Goal: Task Accomplishment & Management: Manage account settings

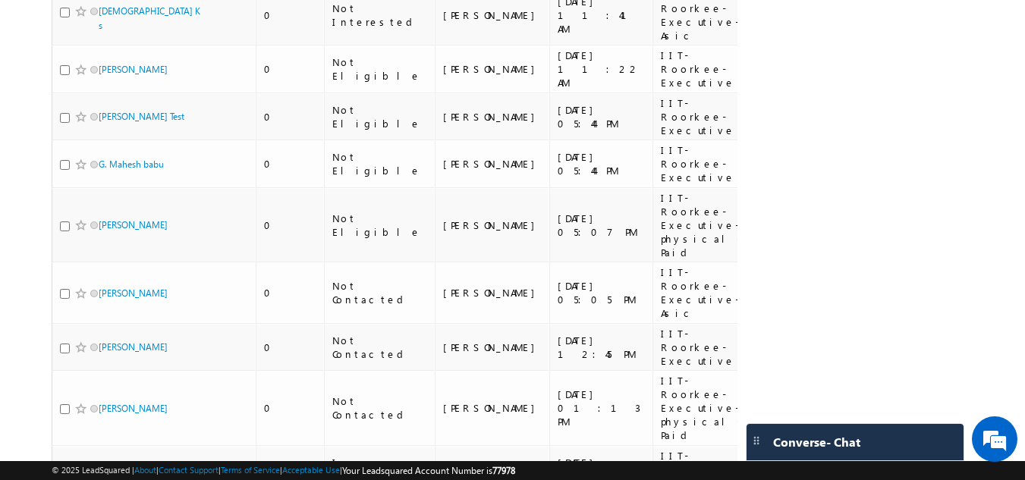
scroll to position [416, 0]
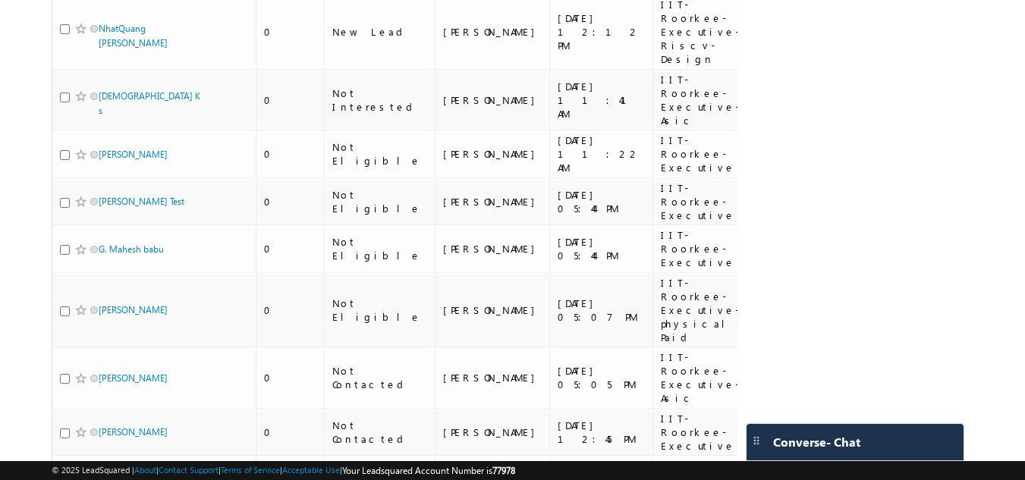
scroll to position [112, 0]
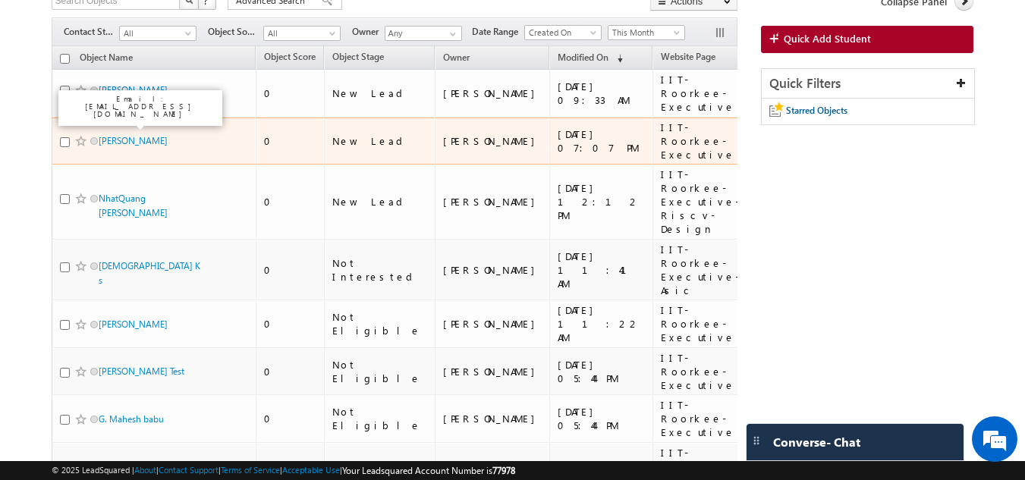
drag, startPoint x: 116, startPoint y: 128, endPoint x: 67, endPoint y: 126, distance: 49.4
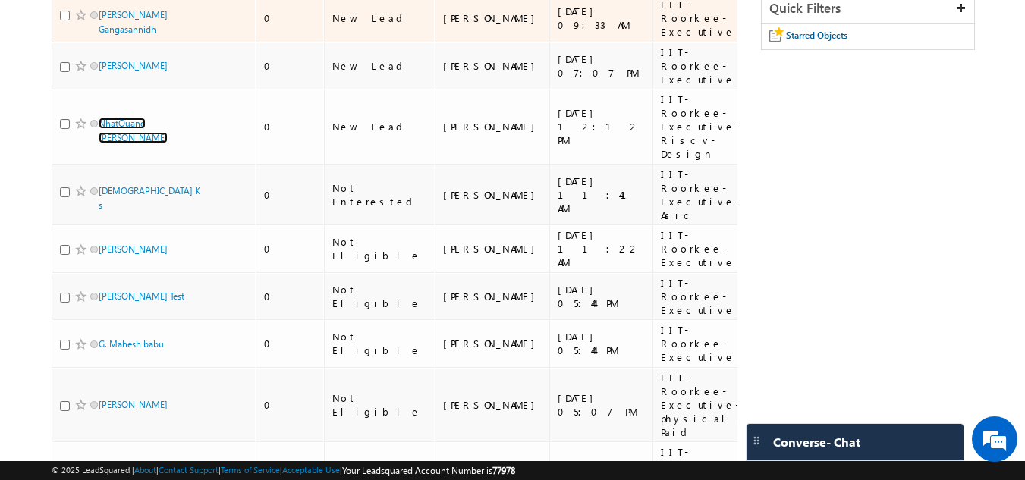
scroll to position [152, 0]
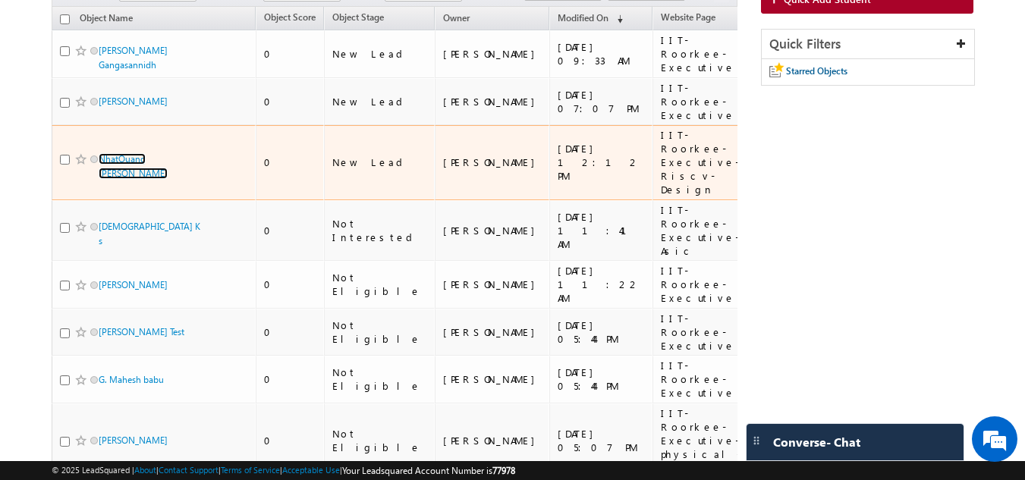
click at [99, 153] on link "NhatQuang [PERSON_NAME]" at bounding box center [133, 166] width 69 height 26
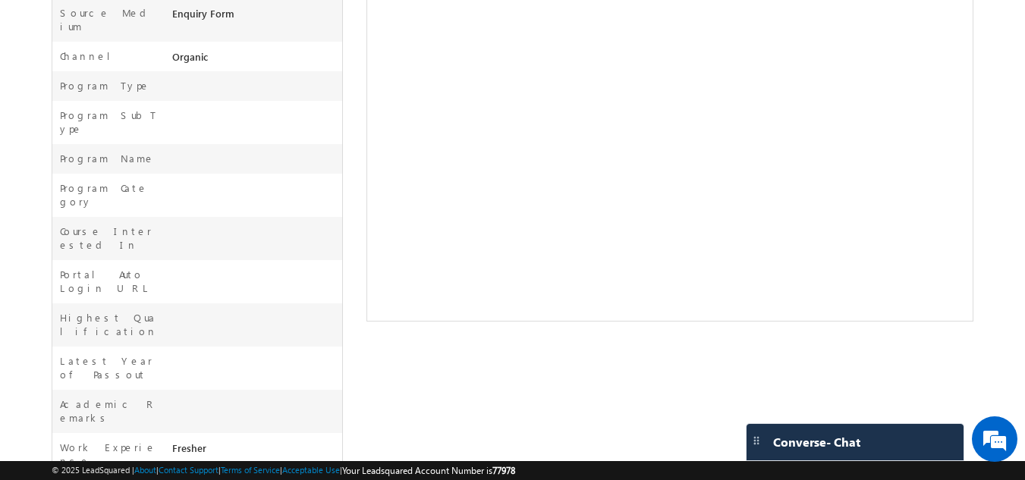
scroll to position [526, 0]
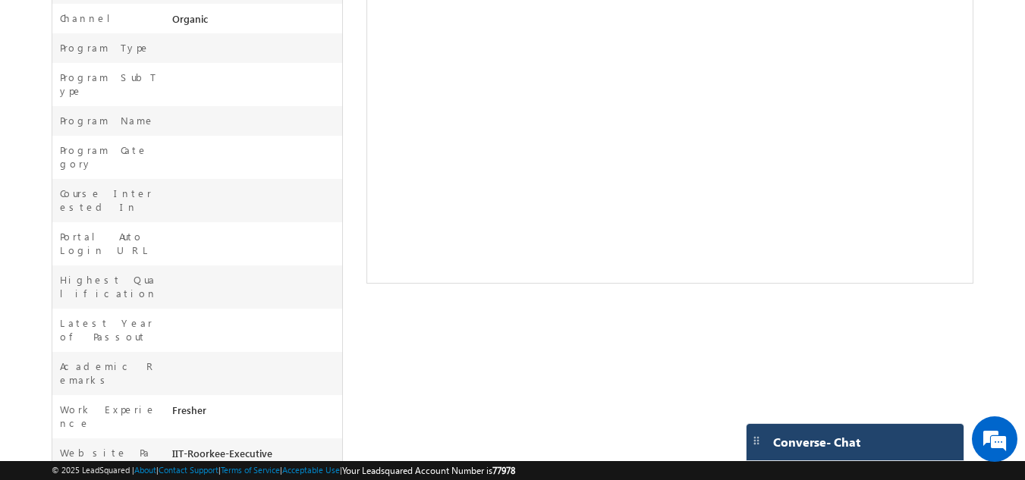
click at [809, 445] on span "Converse - Chat" at bounding box center [816, 443] width 87 height 14
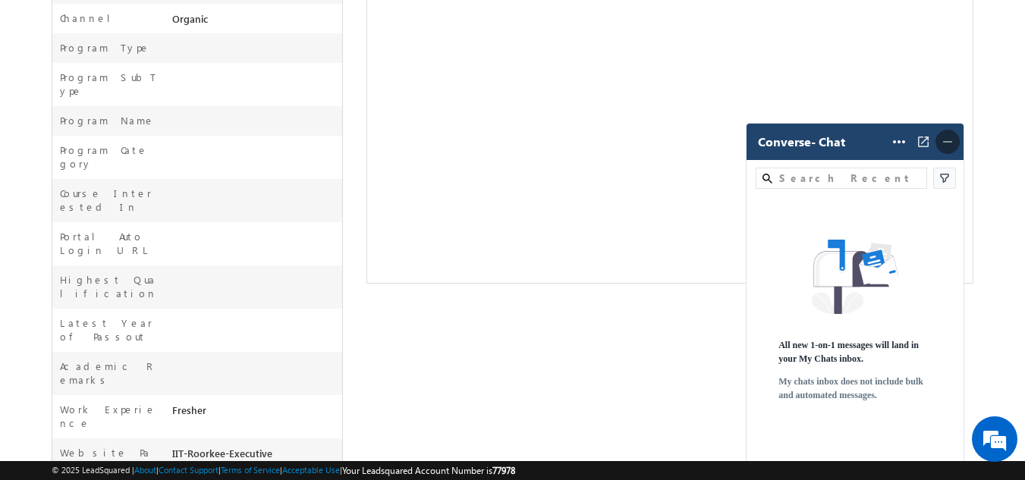
click at [948, 146] on img at bounding box center [947, 141] width 15 height 15
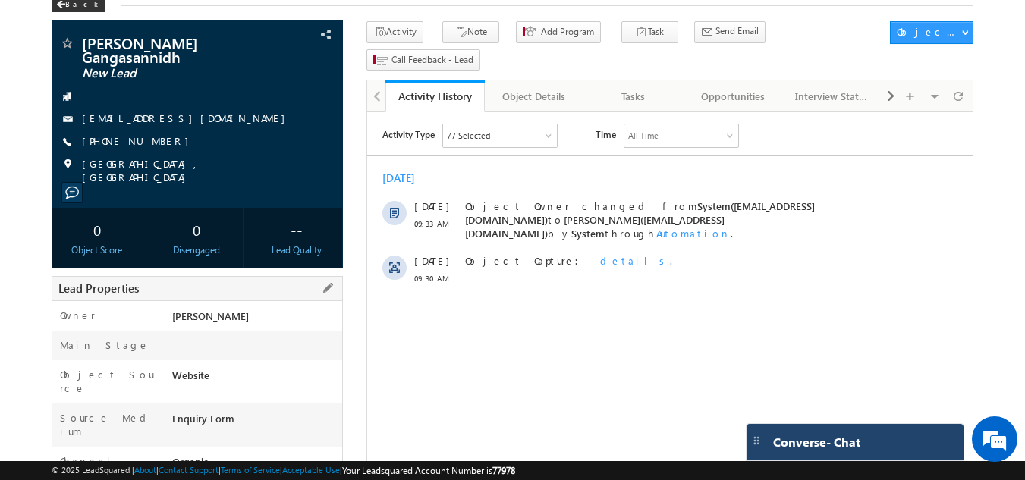
scroll to position [0, 0]
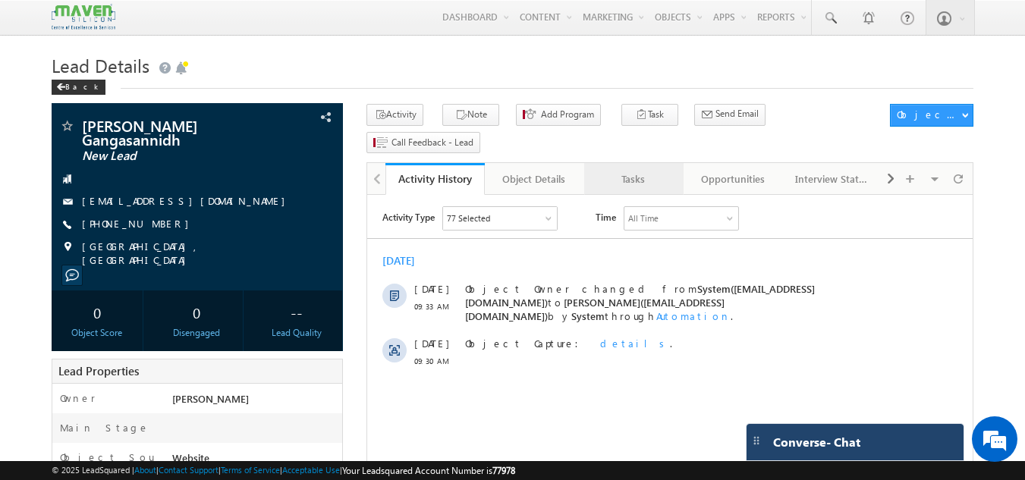
click at [657, 170] on div "Tasks" at bounding box center [634, 179] width 74 height 18
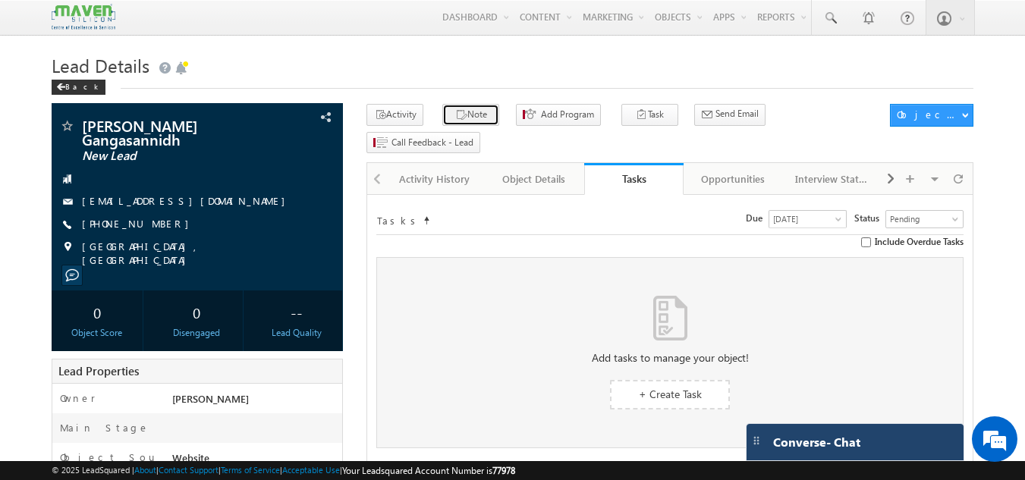
click at [457, 115] on icon "button" at bounding box center [461, 116] width 12 height 14
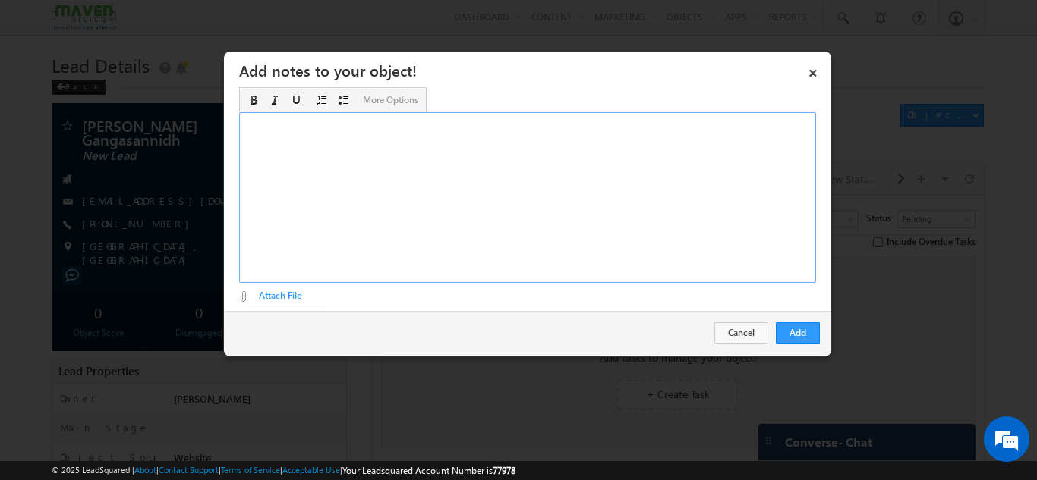
click at [453, 175] on div "Rich Text Editor, Description-inline-editor-div" at bounding box center [527, 197] width 577 height 171
click at [800, 329] on button "Add" at bounding box center [798, 333] width 44 height 21
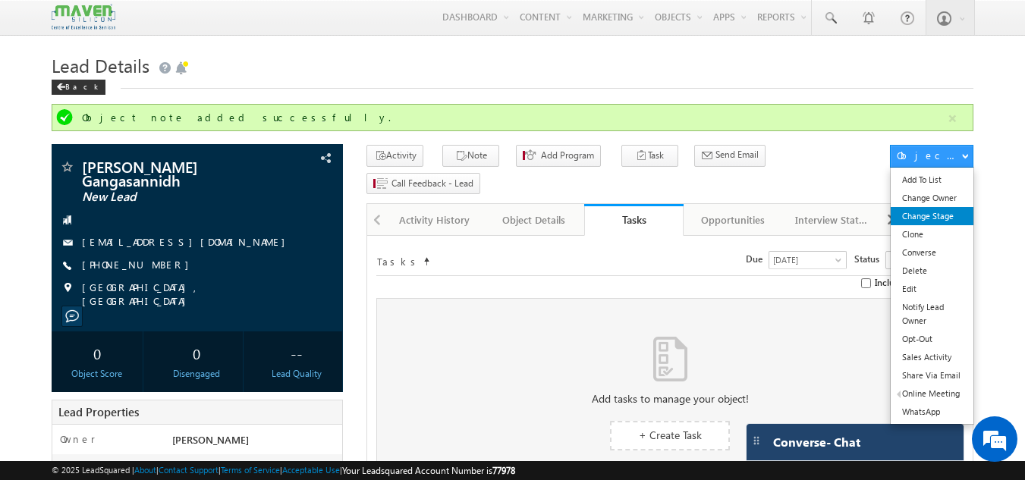
click at [943, 222] on link "Change Stage" at bounding box center [932, 216] width 83 height 18
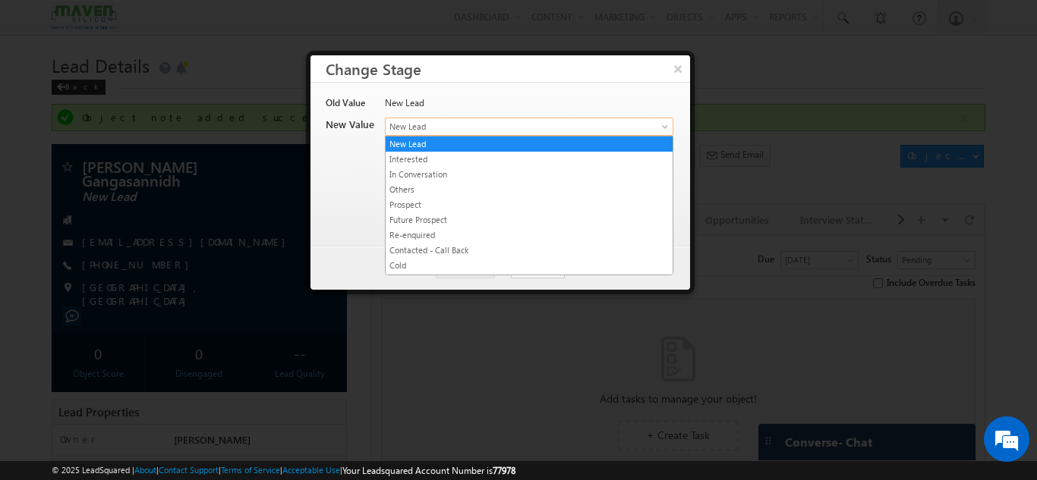
click at [490, 120] on span "New Lead" at bounding box center [504, 127] width 237 height 14
click at [465, 248] on link "Contacted - Call Back" at bounding box center [529, 251] width 287 height 14
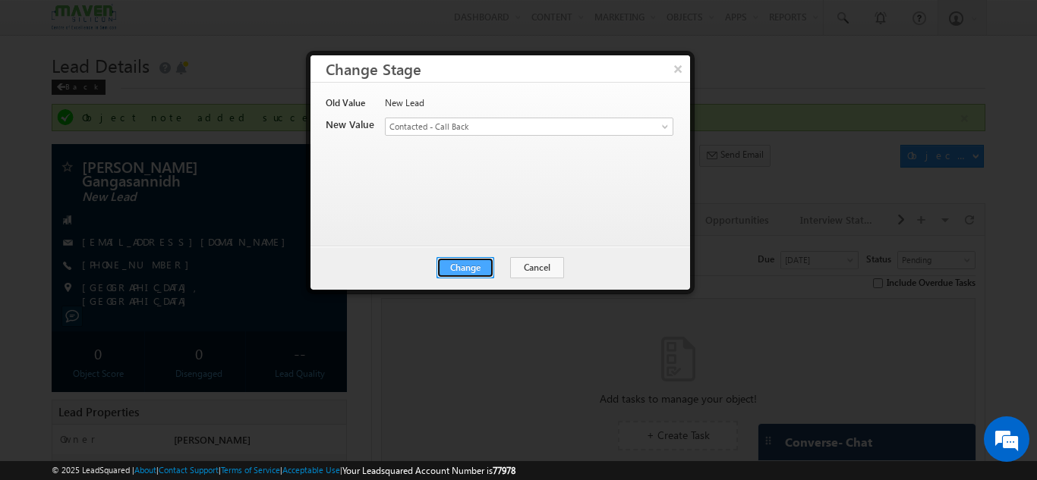
click at [480, 264] on button "Change" at bounding box center [465, 267] width 58 height 21
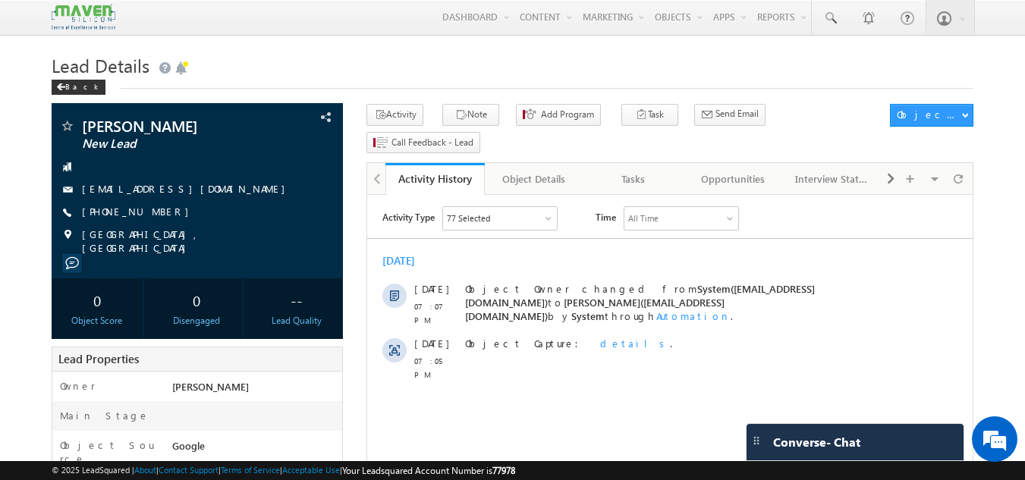
click at [918, 393] on html "Activity Type 77 Selected Select All Sales Activities 1 Sales Activity Opportun…" at bounding box center [670, 294] width 606 height 198
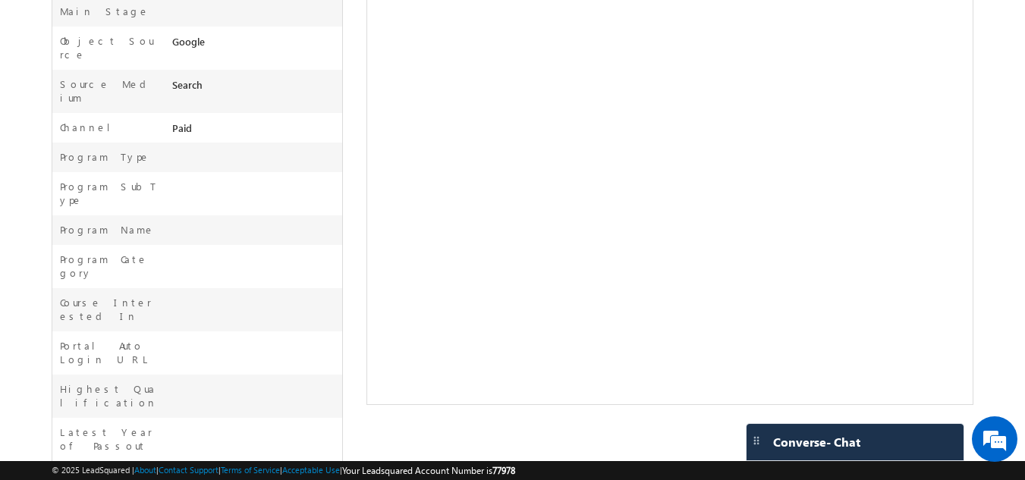
scroll to position [526, 0]
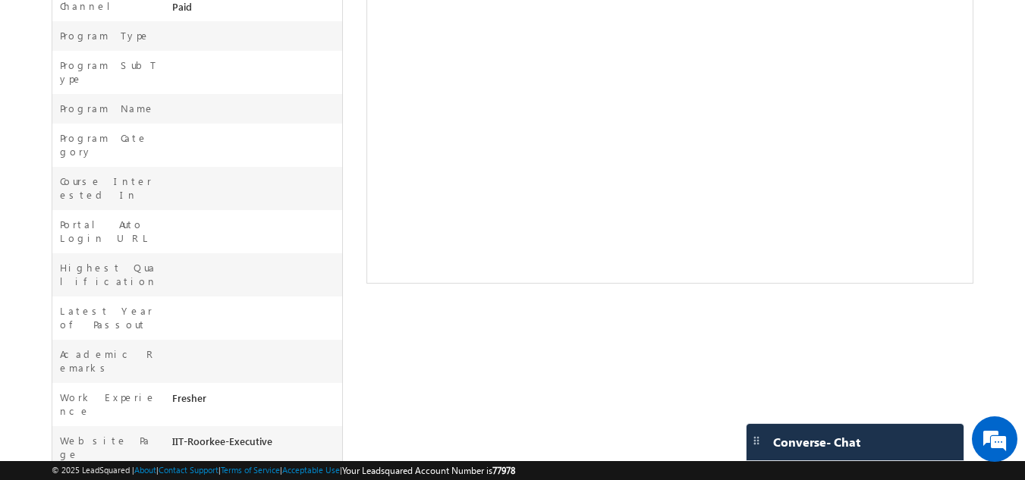
drag, startPoint x: 172, startPoint y: 297, endPoint x: 288, endPoint y: 311, distance: 117.0
click at [286, 434] on div "IIT-Roorkee-Executive" at bounding box center [256, 444] width 175 height 21
click at [315, 383] on div "Work Experience Fresher" at bounding box center [197, 404] width 291 height 43
drag, startPoint x: 172, startPoint y: 275, endPoint x: 231, endPoint y: 280, distance: 59.4
click at [231, 391] on div "Fresher" at bounding box center [256, 401] width 175 height 21
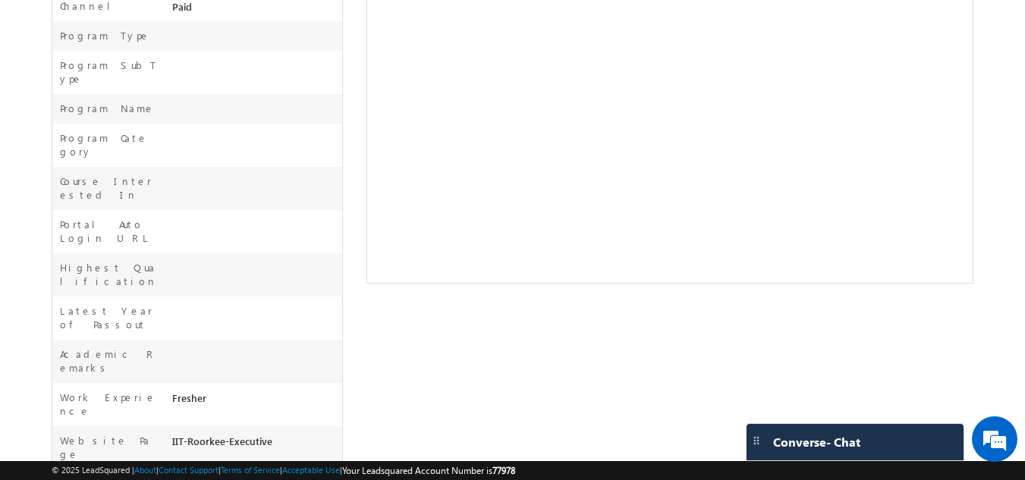
click at [307, 348] on div at bounding box center [256, 358] width 175 height 21
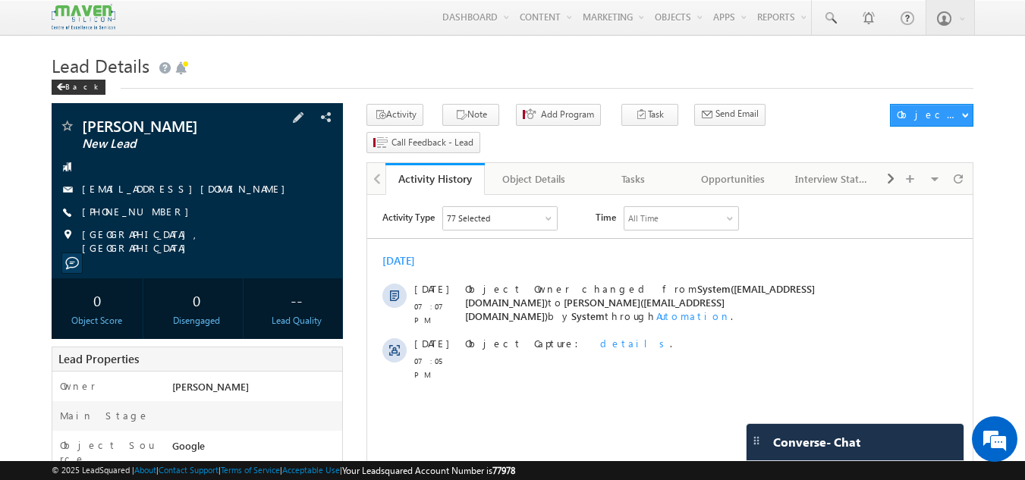
click at [154, 211] on div "+91-8500209952" at bounding box center [197, 212] width 277 height 15
click at [307, 160] on div at bounding box center [197, 166] width 277 height 15
click at [155, 212] on div "+91-8500209952" at bounding box center [197, 212] width 277 height 15
copy div "+91-8500209952"
click at [455, 120] on icon "button" at bounding box center [461, 116] width 12 height 14
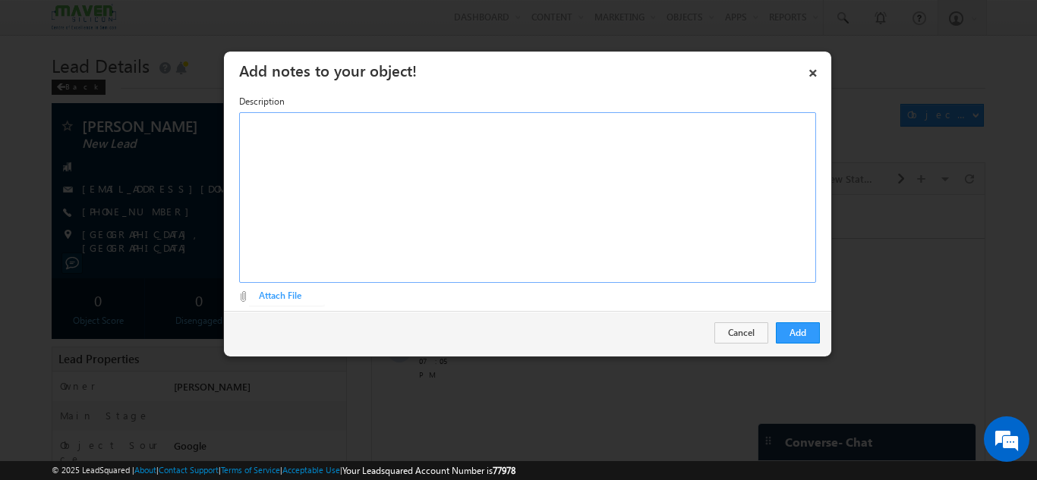
click at [377, 183] on div at bounding box center [527, 197] width 577 height 171
click at [294, 131] on div "2025 gradute, fresher, pd," at bounding box center [527, 197] width 577 height 171
click at [381, 131] on div "2025 graduate, fresher, pd," at bounding box center [527, 197] width 577 height 171
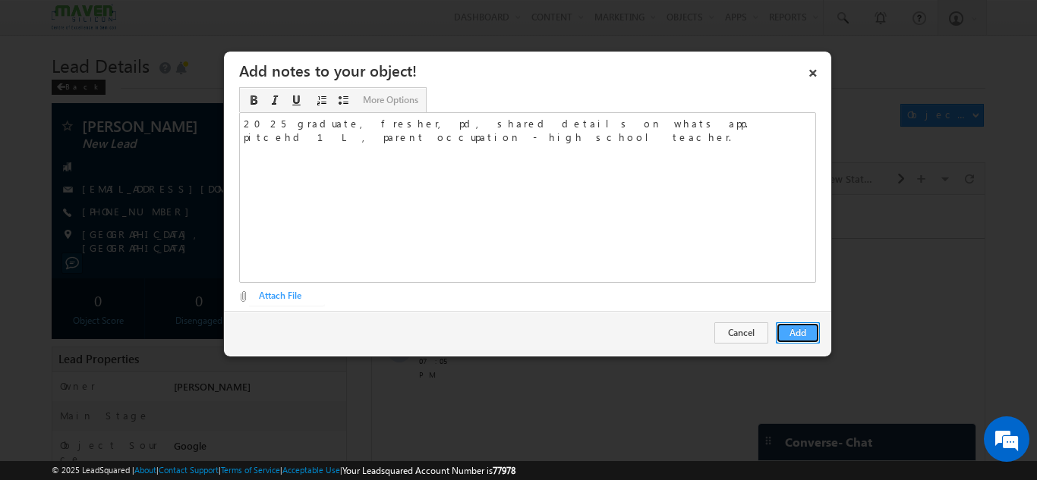
click at [812, 339] on button "Add" at bounding box center [798, 333] width 44 height 21
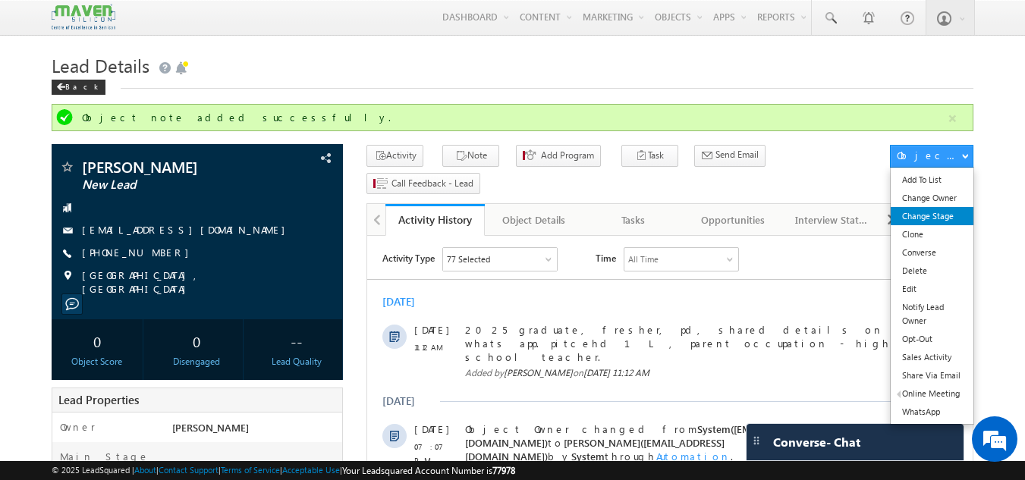
click at [926, 209] on link "Change Stage" at bounding box center [932, 216] width 83 height 18
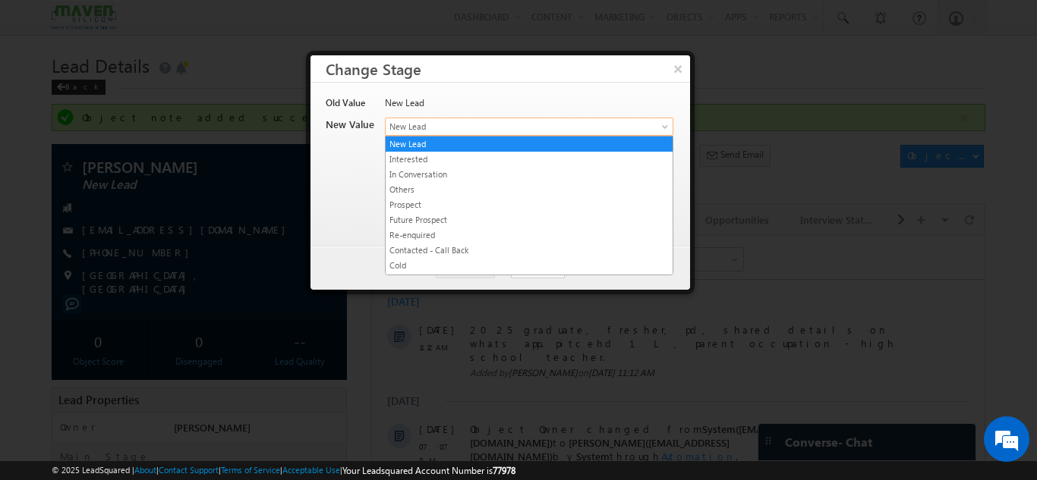
click at [490, 127] on span "New Lead" at bounding box center [504, 127] width 237 height 14
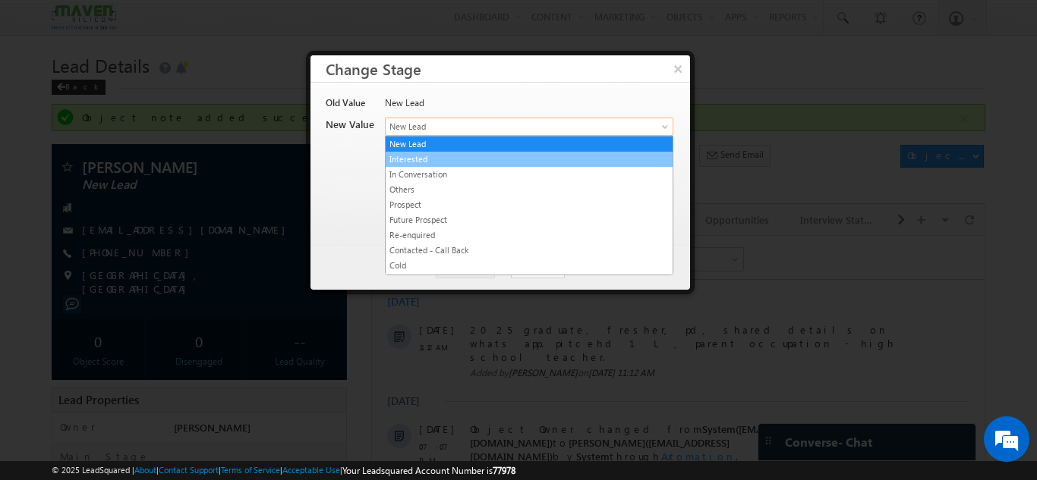
click at [429, 159] on link "Interested" at bounding box center [529, 160] width 287 height 14
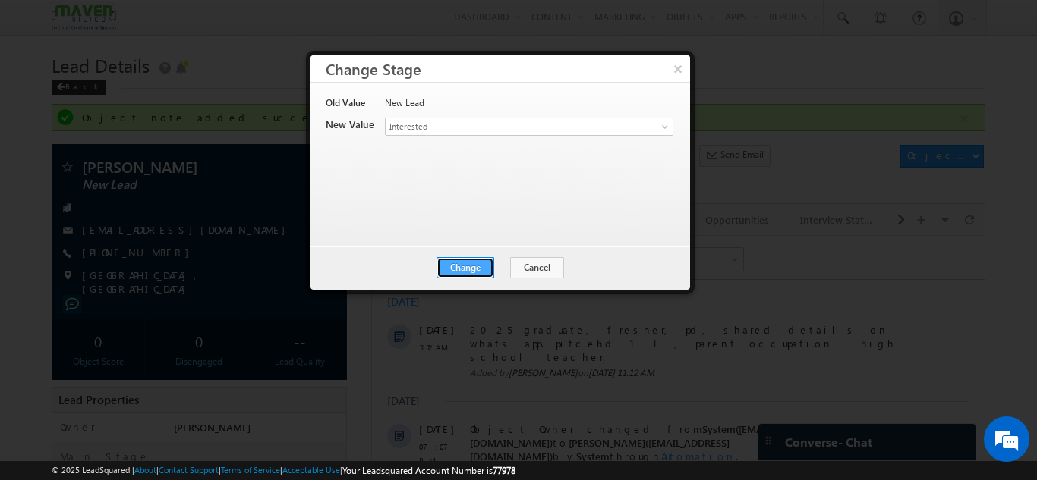
click at [472, 261] on button "Change" at bounding box center [465, 267] width 58 height 21
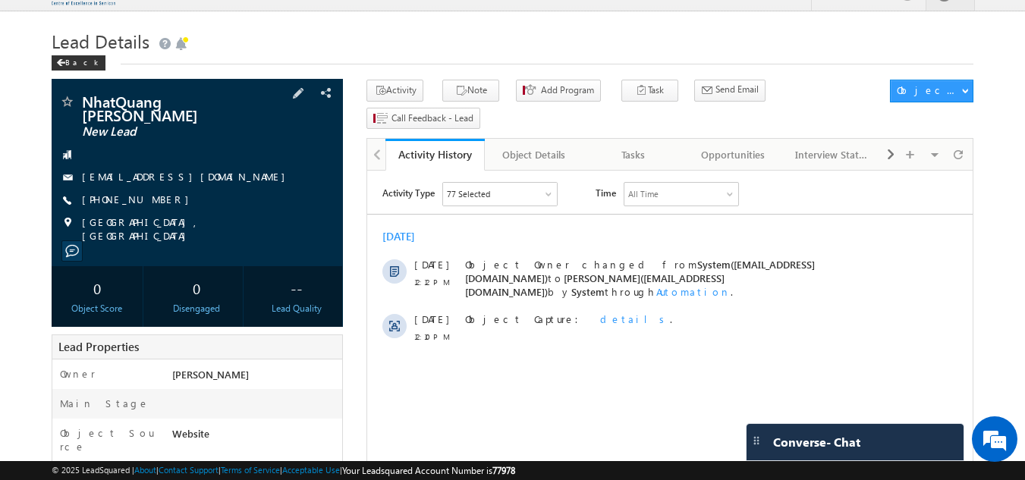
drag, startPoint x: 80, startPoint y: 216, endPoint x: 148, endPoint y: 218, distance: 67.6
click at [148, 218] on div "Tokyo, Japan" at bounding box center [197, 223] width 277 height 15
click at [158, 194] on div "+81-9092657379" at bounding box center [197, 200] width 277 height 15
click at [153, 193] on div "+81-9092657379" at bounding box center [197, 200] width 277 height 15
copy div "+81-9092657379"
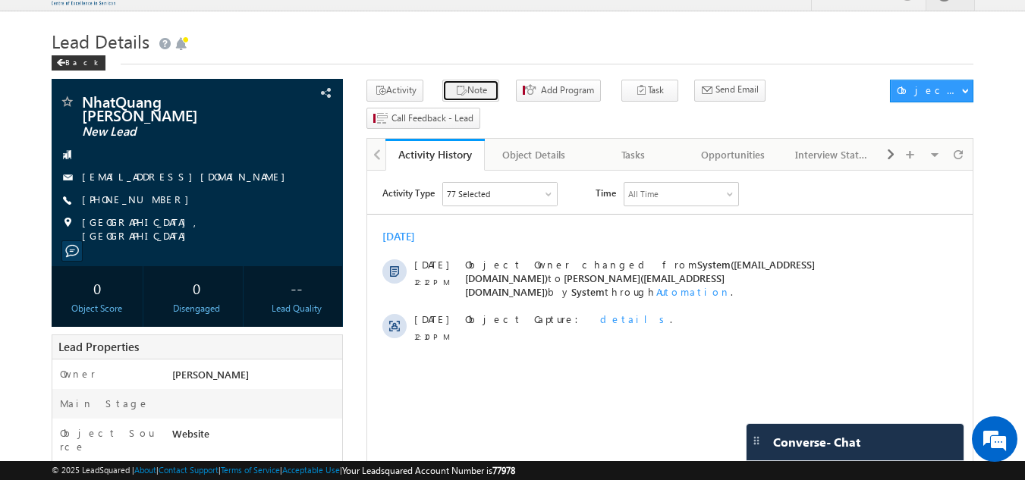
click at [475, 92] on button "Note" at bounding box center [471, 91] width 57 height 22
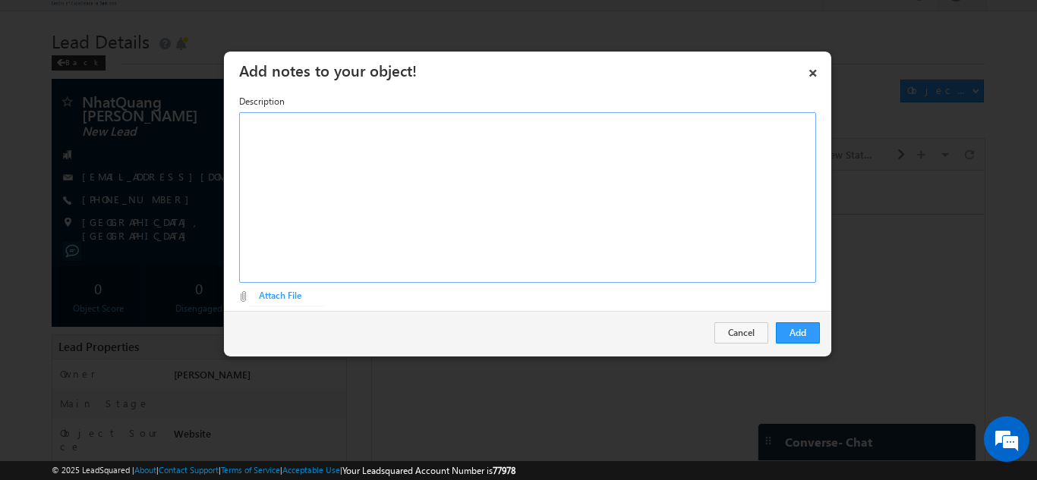
click at [460, 184] on div "Rich Text Editor, Description-inline-editor-div" at bounding box center [527, 197] width 577 height 171
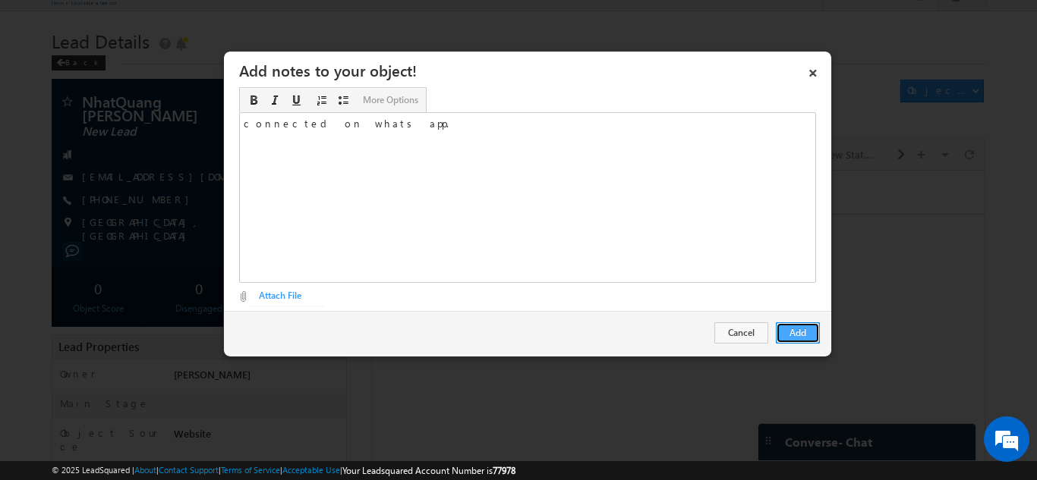
click at [793, 338] on button "Add" at bounding box center [798, 333] width 44 height 21
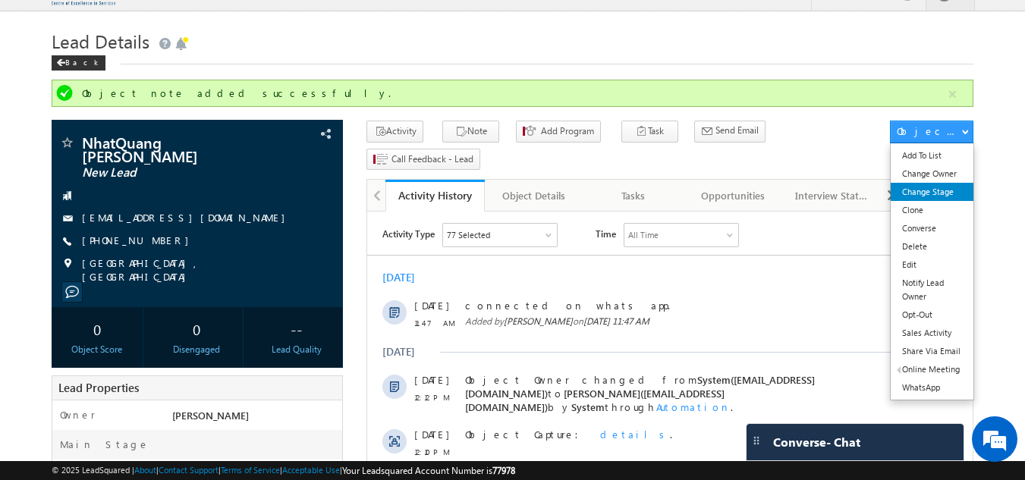
click at [909, 193] on link "Change Stage" at bounding box center [932, 192] width 83 height 18
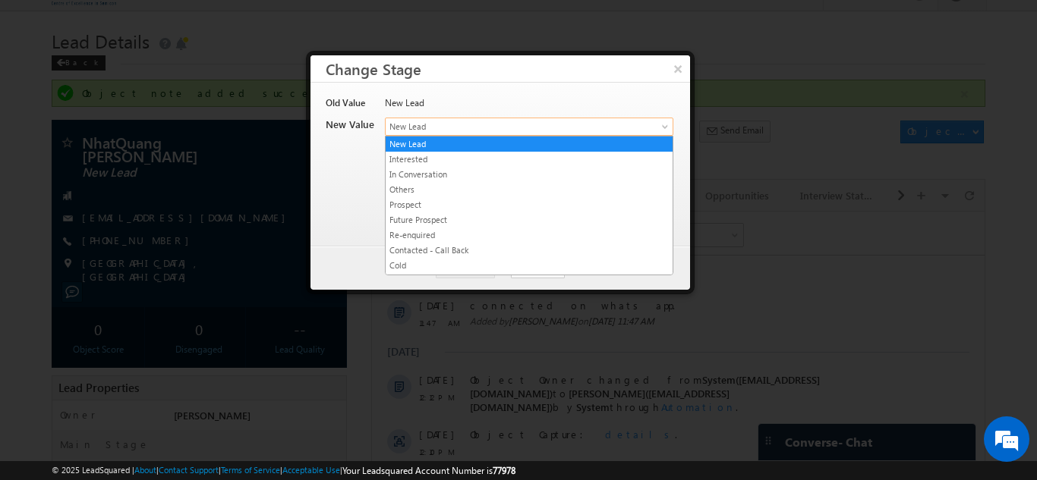
click at [418, 122] on span "New Lead" at bounding box center [504, 127] width 237 height 14
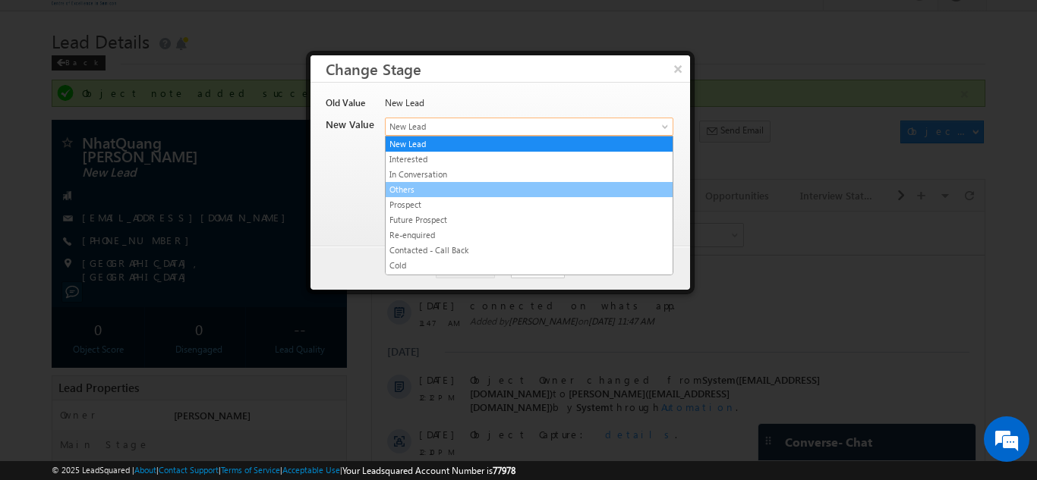
click at [446, 195] on link "Others" at bounding box center [529, 190] width 287 height 14
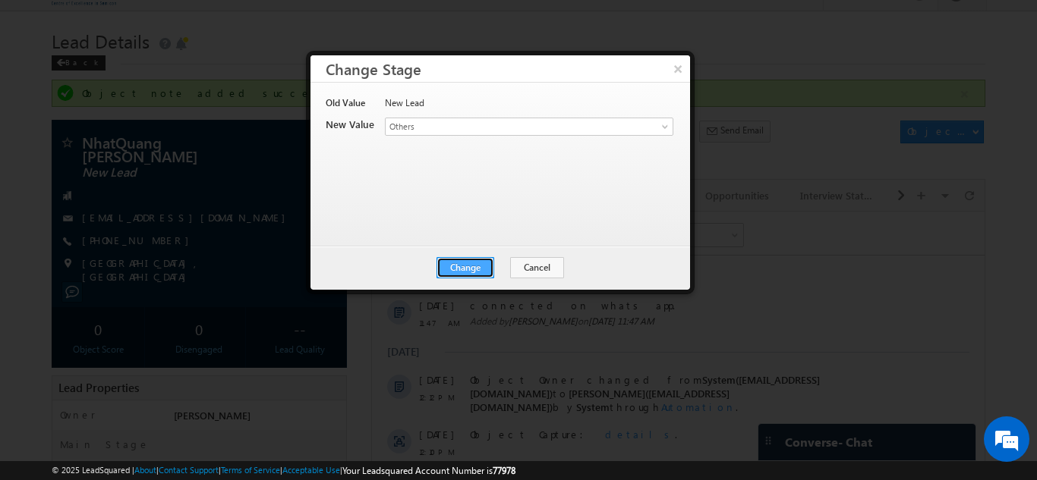
click at [490, 267] on button "Change" at bounding box center [465, 267] width 58 height 21
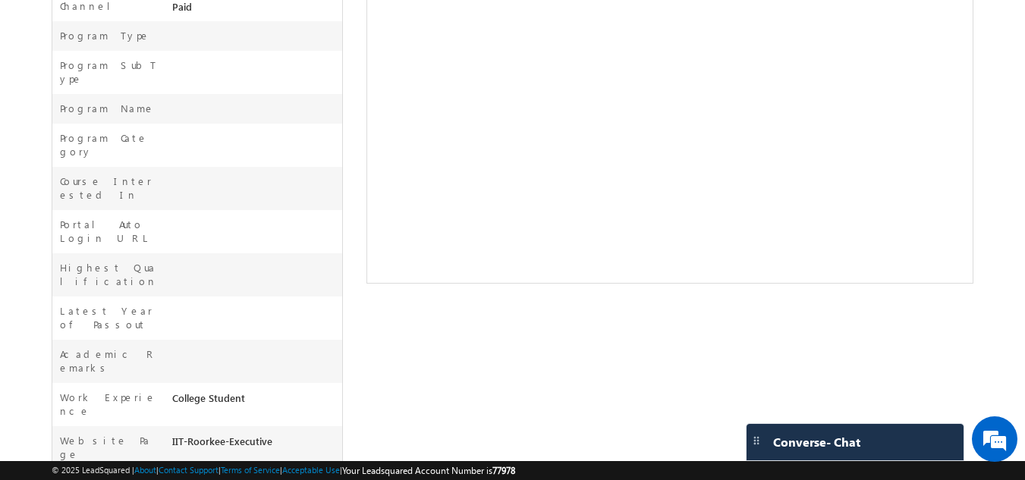
drag, startPoint x: 175, startPoint y: 424, endPoint x: 200, endPoint y: 418, distance: 25.8
click at [432, 387] on div "[PERSON_NAME] New Lead" at bounding box center [513, 87] width 923 height 1019
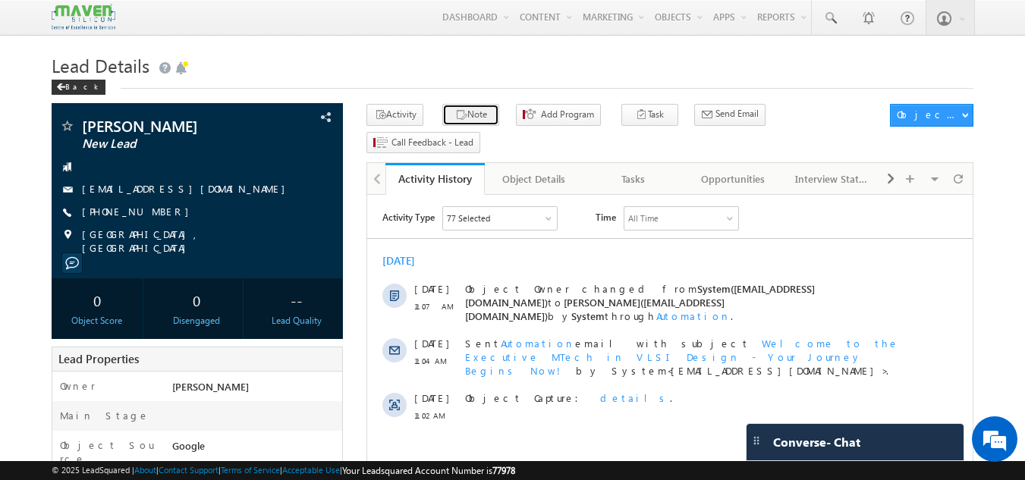
click at [457, 112] on icon "button" at bounding box center [461, 116] width 12 height 14
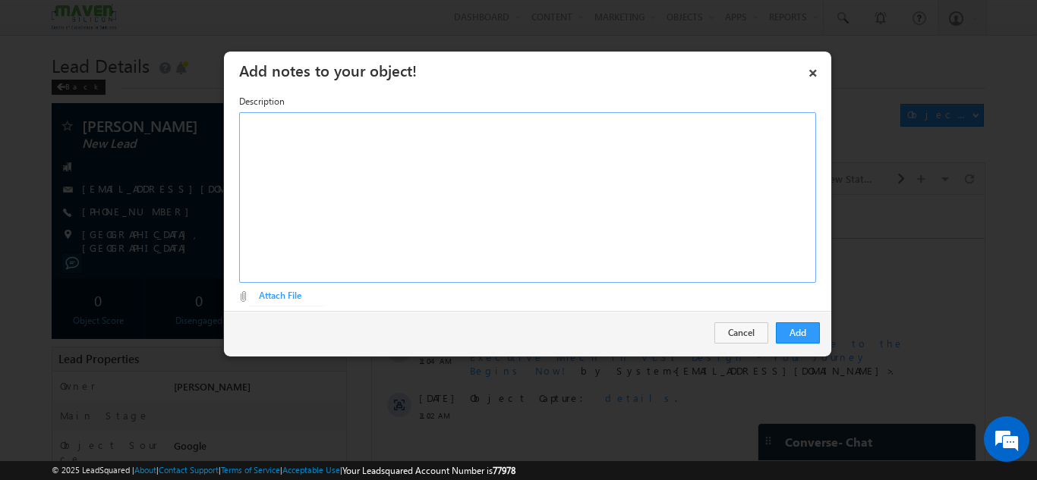
click at [442, 165] on div "Rich Text Editor, Description-inline-editor-div" at bounding box center [527, 197] width 577 height 171
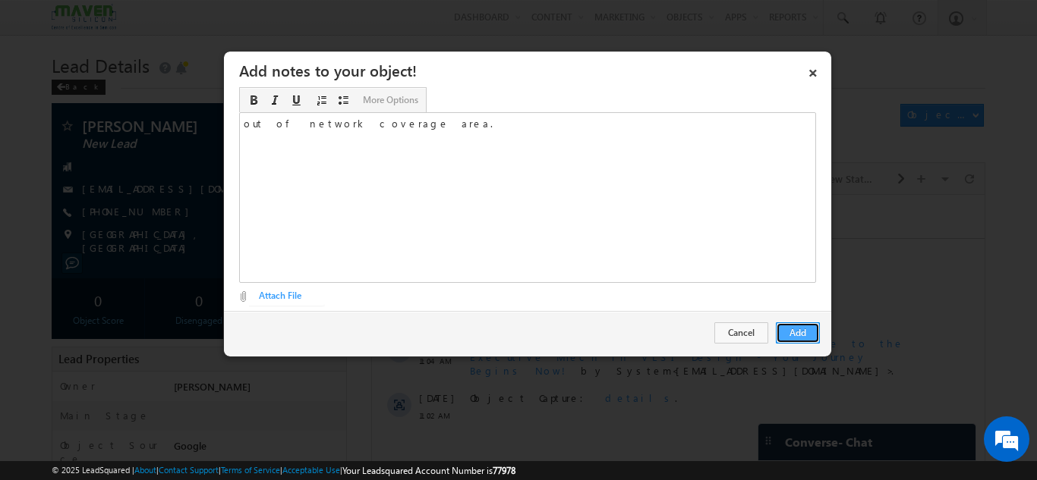
click at [817, 328] on button "Add" at bounding box center [798, 333] width 44 height 21
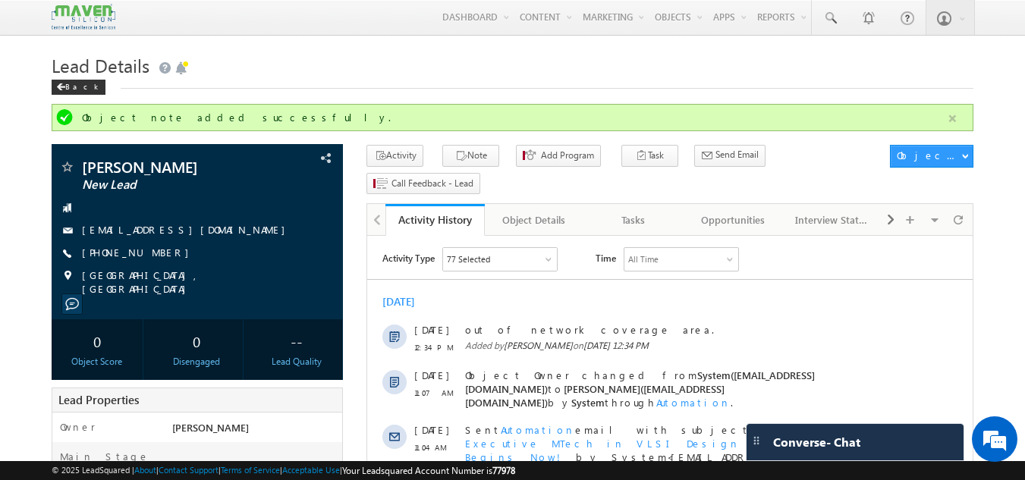
click at [956, 121] on button "button" at bounding box center [952, 118] width 19 height 19
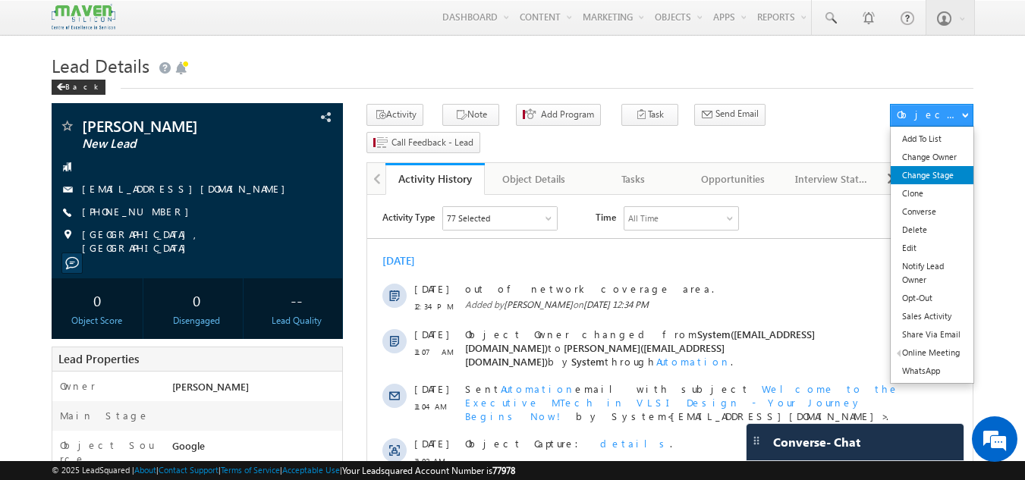
click at [911, 168] on link "Change Stage" at bounding box center [932, 175] width 83 height 18
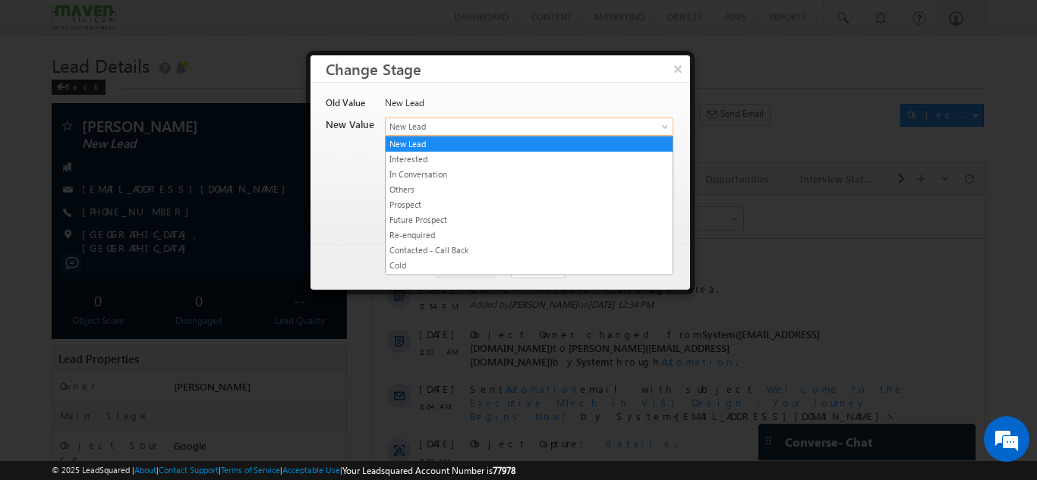
click at [516, 128] on span "New Lead" at bounding box center [504, 127] width 237 height 14
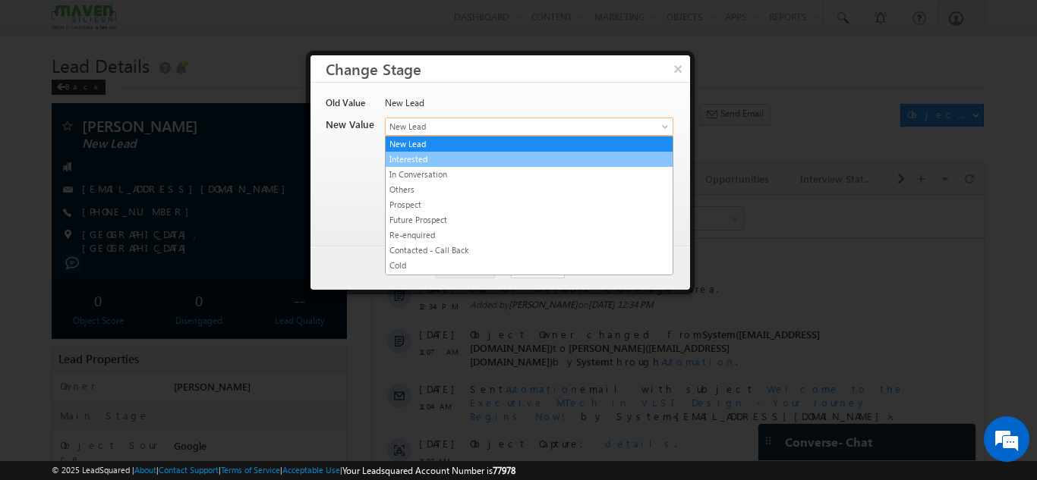
scroll to position [302, 0]
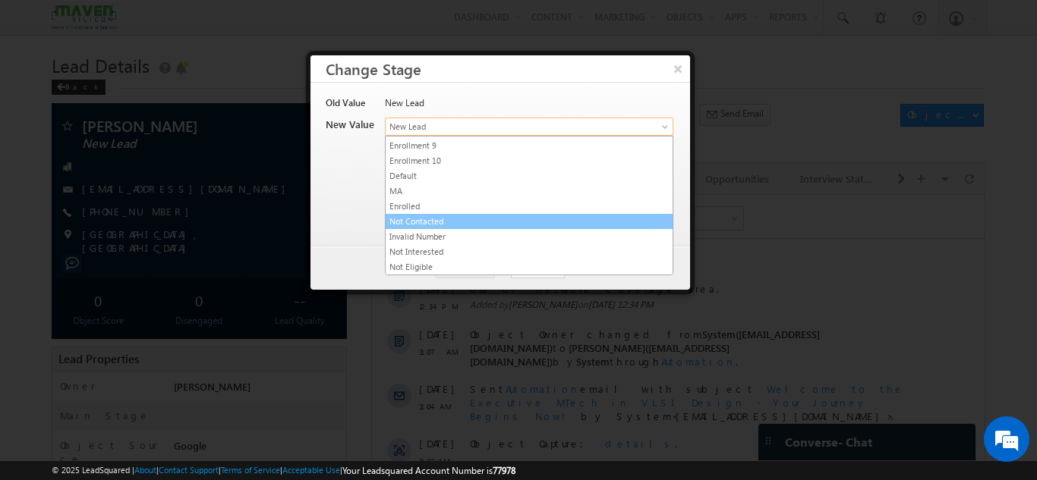
click at [481, 224] on link "Not Contacted" at bounding box center [529, 222] width 287 height 14
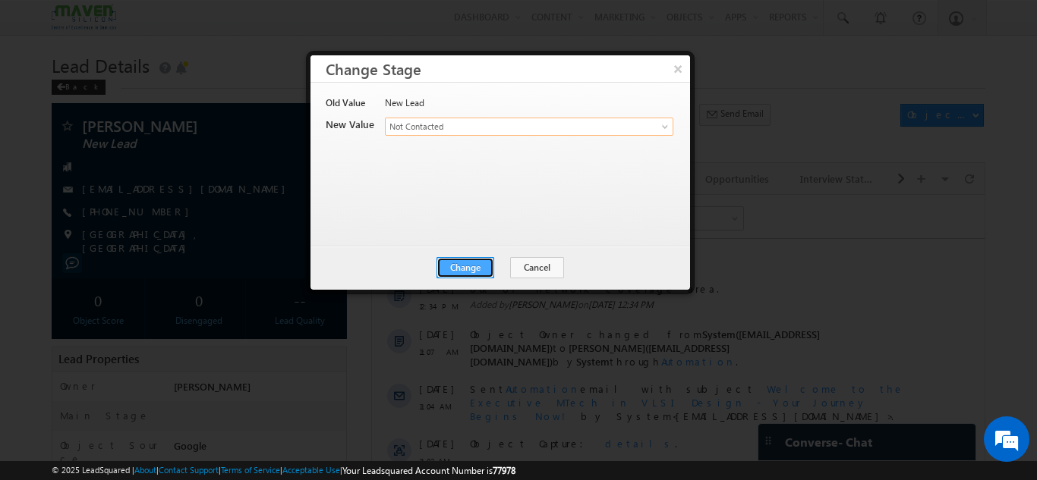
click at [474, 259] on button "Change" at bounding box center [465, 267] width 58 height 21
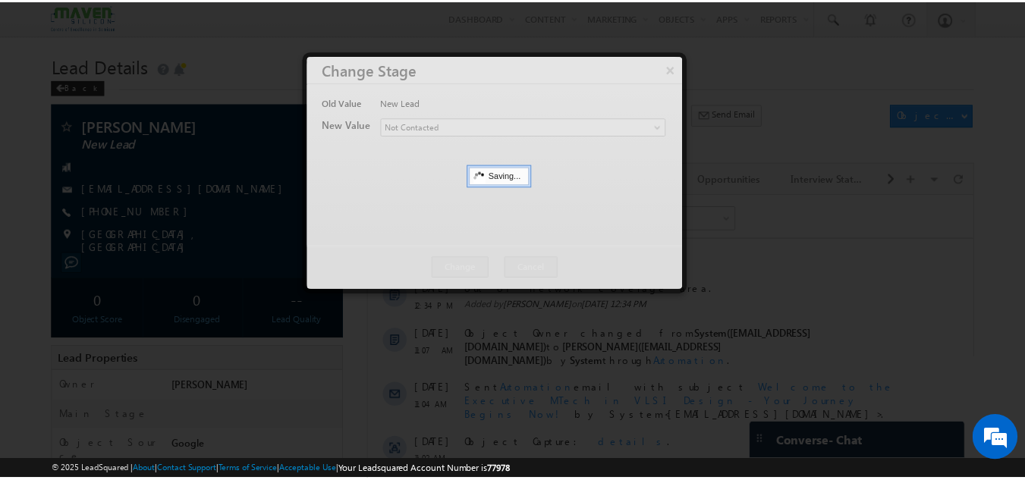
scroll to position [0, 0]
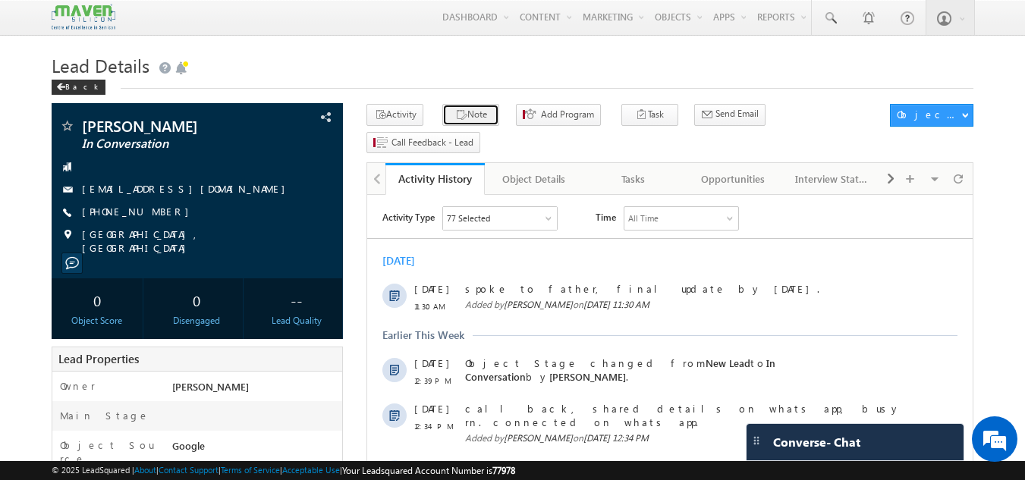
click at [461, 112] on button "Note" at bounding box center [471, 115] width 57 height 22
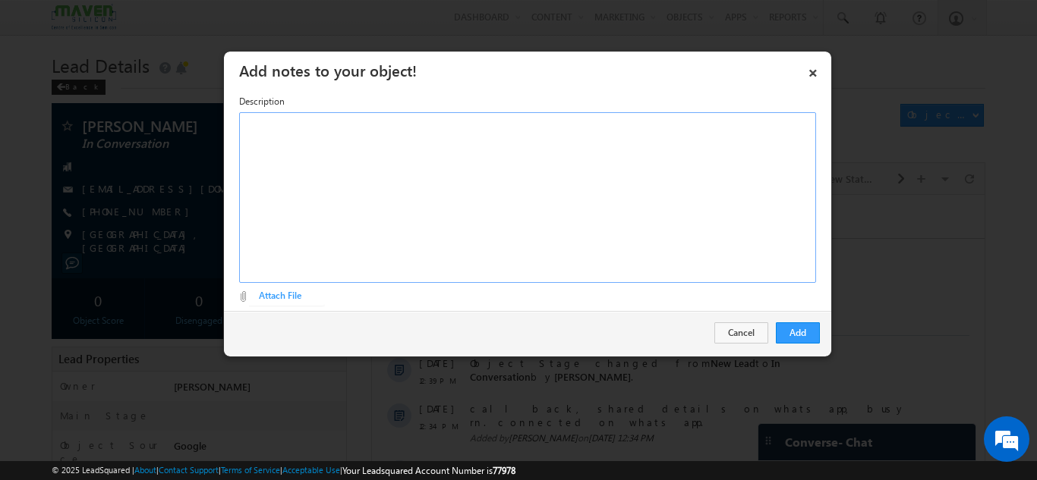
click at [423, 162] on div "Rich Text Editor, Description-inline-editor-div" at bounding box center [527, 197] width 577 height 171
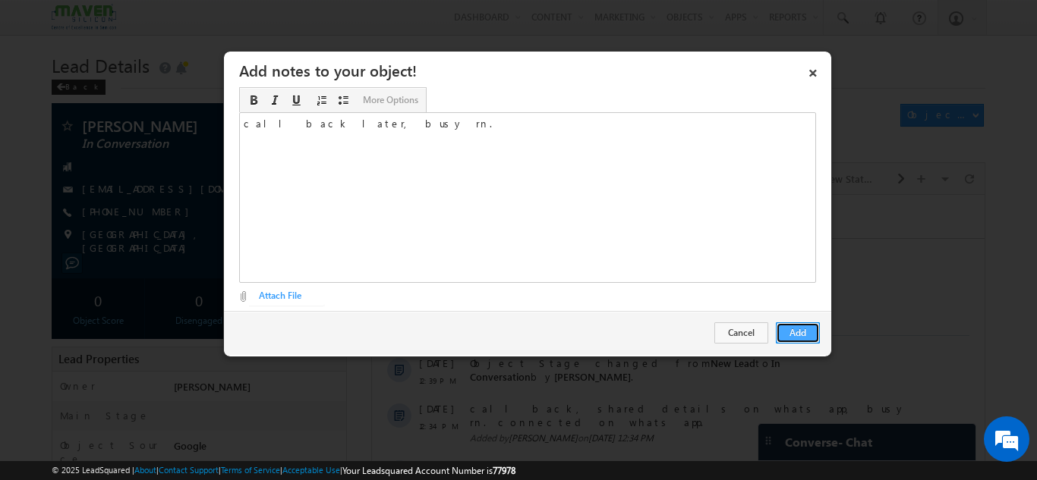
click at [792, 323] on button "Add" at bounding box center [798, 333] width 44 height 21
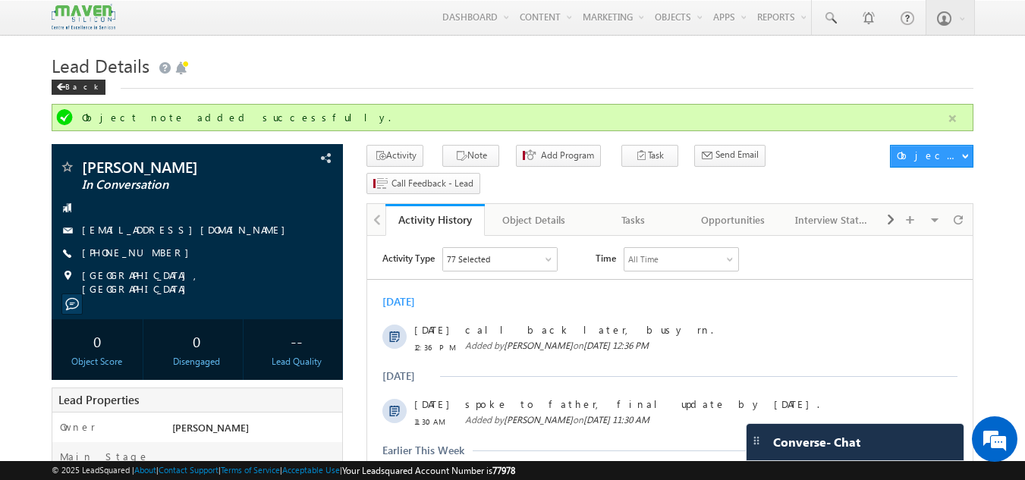
click at [952, 117] on button "button" at bounding box center [952, 118] width 19 height 19
